Goal: Task Accomplishment & Management: Use online tool/utility

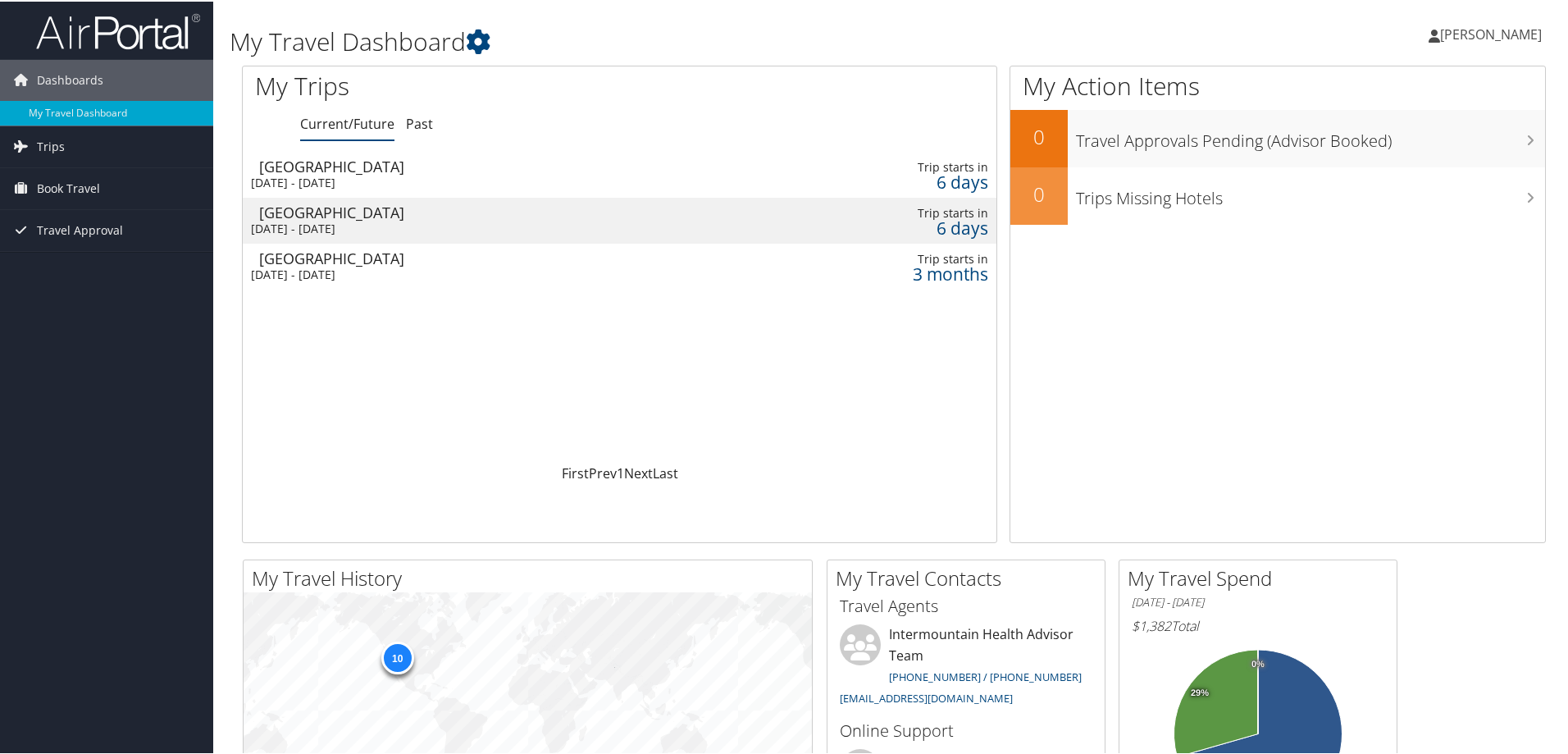
click at [616, 280] on div "Sat 27 Dec 2025 - Mon 29 Dec 2025" at bounding box center [475, 273] width 449 height 15
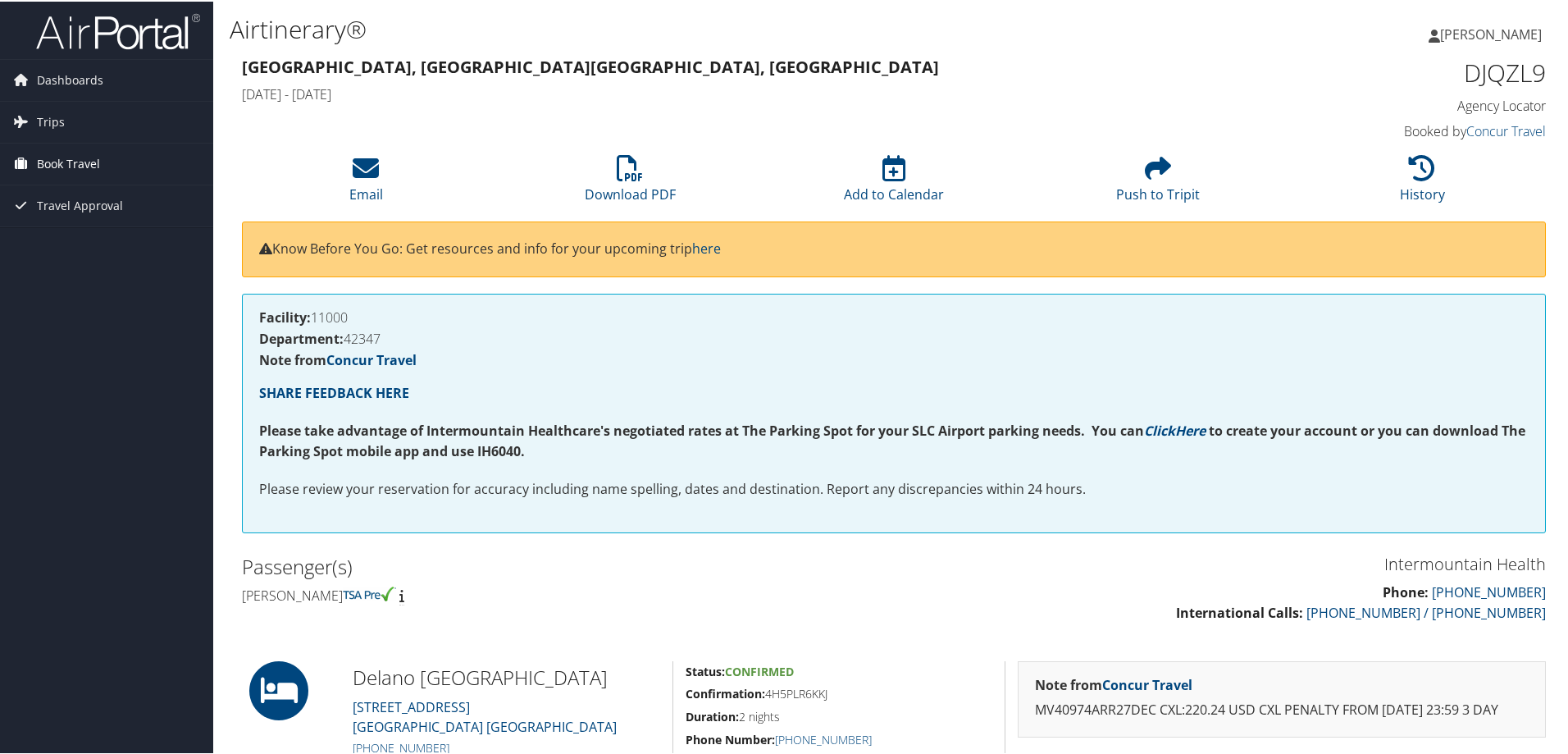
click at [90, 166] on span "Book Travel" at bounding box center [68, 162] width 63 height 41
click at [106, 252] on link "Book/Manage Online Trips" at bounding box center [106, 244] width 213 height 25
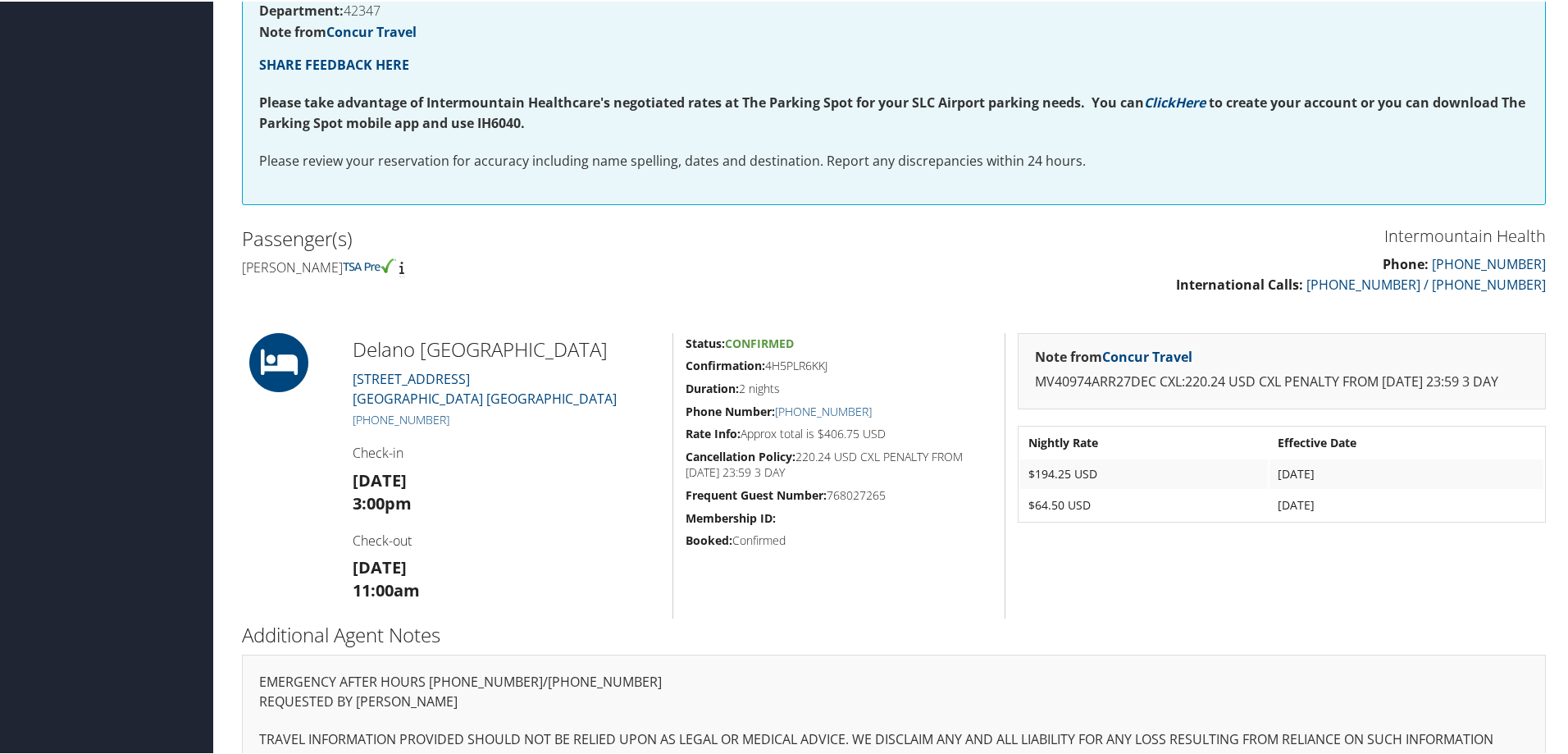
scroll to position [357, 0]
